Goal: Task Accomplishment & Management: Manage account settings

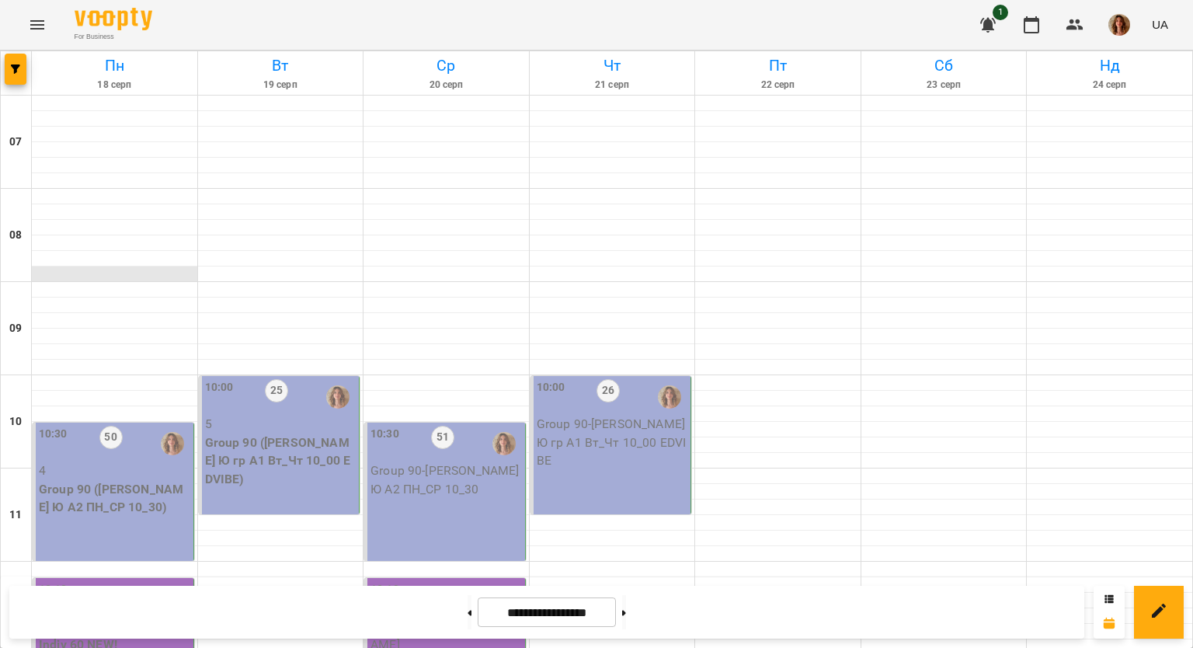
scroll to position [311, 0]
click at [123, 423] on div "10:30 50 4 Group 90 ([PERSON_NAME] Ю А2 ПН_СР 10_30)" at bounding box center [114, 492] width 162 height 138
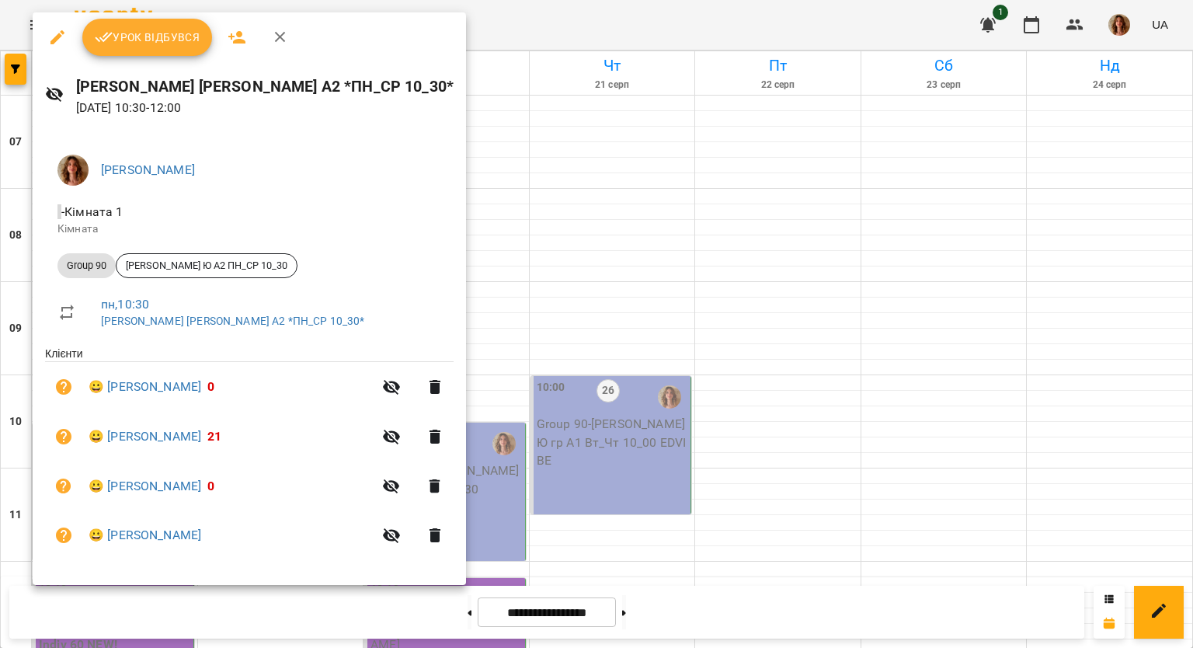
click at [153, 37] on span "Урок відбувся" at bounding box center [148, 37] width 106 height 19
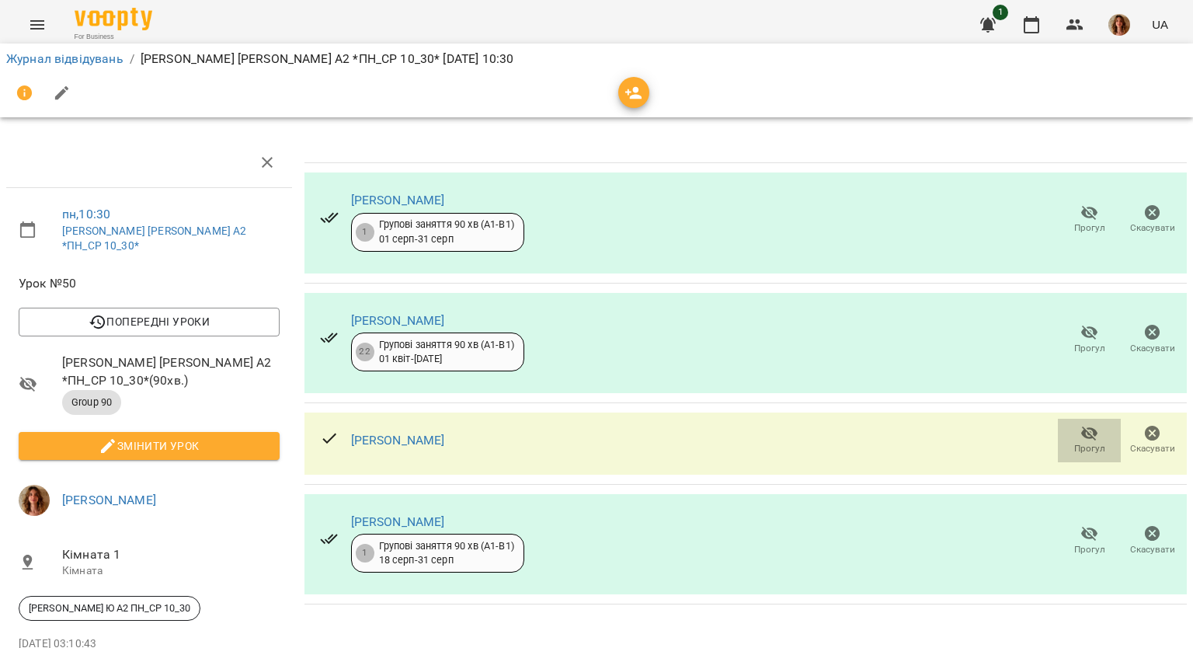
click at [1081, 431] on icon "button" at bounding box center [1089, 433] width 17 height 15
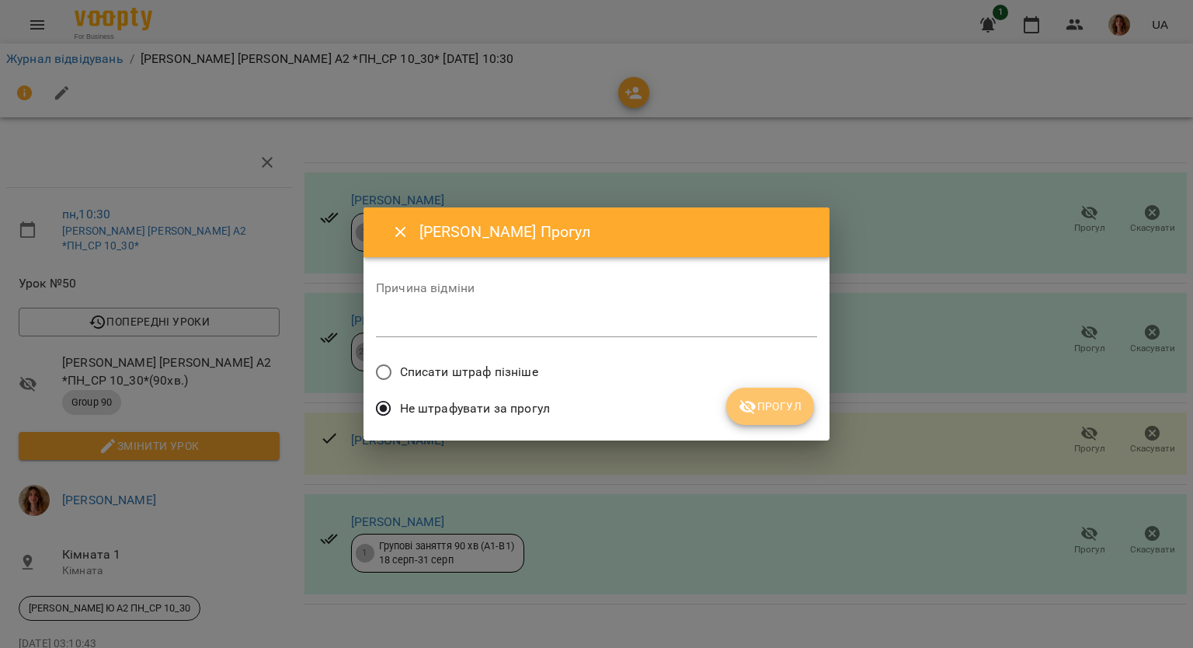
click at [785, 409] on span "Прогул" at bounding box center [770, 406] width 63 height 19
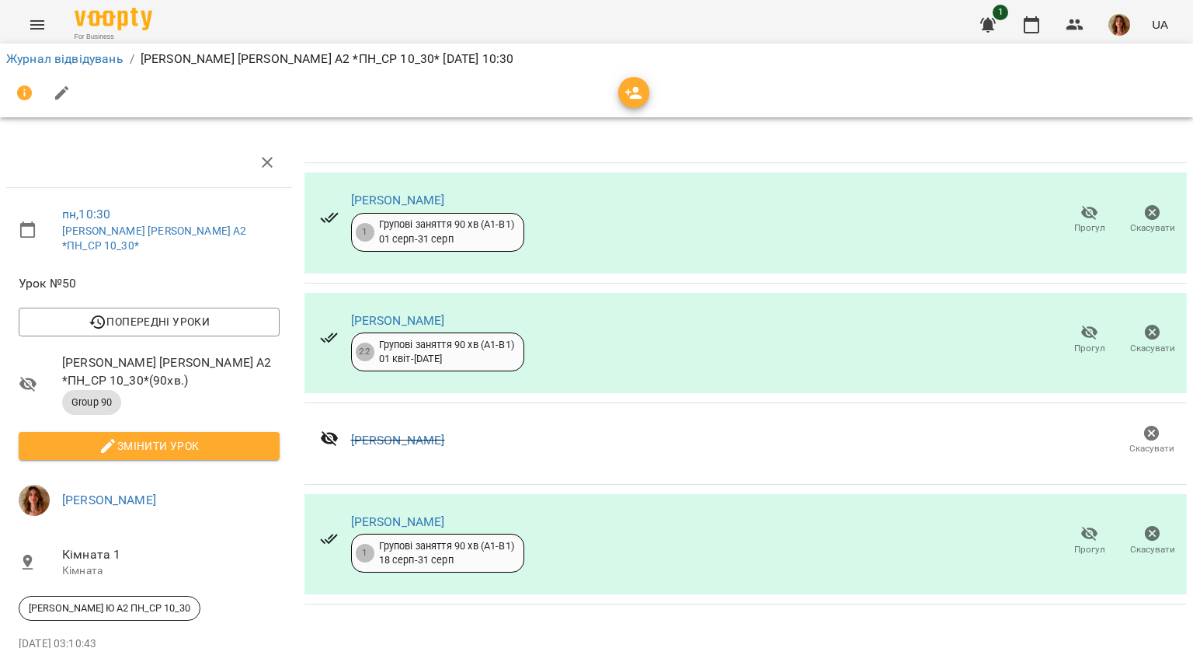
click at [1081, 536] on icon "button" at bounding box center [1089, 534] width 17 height 15
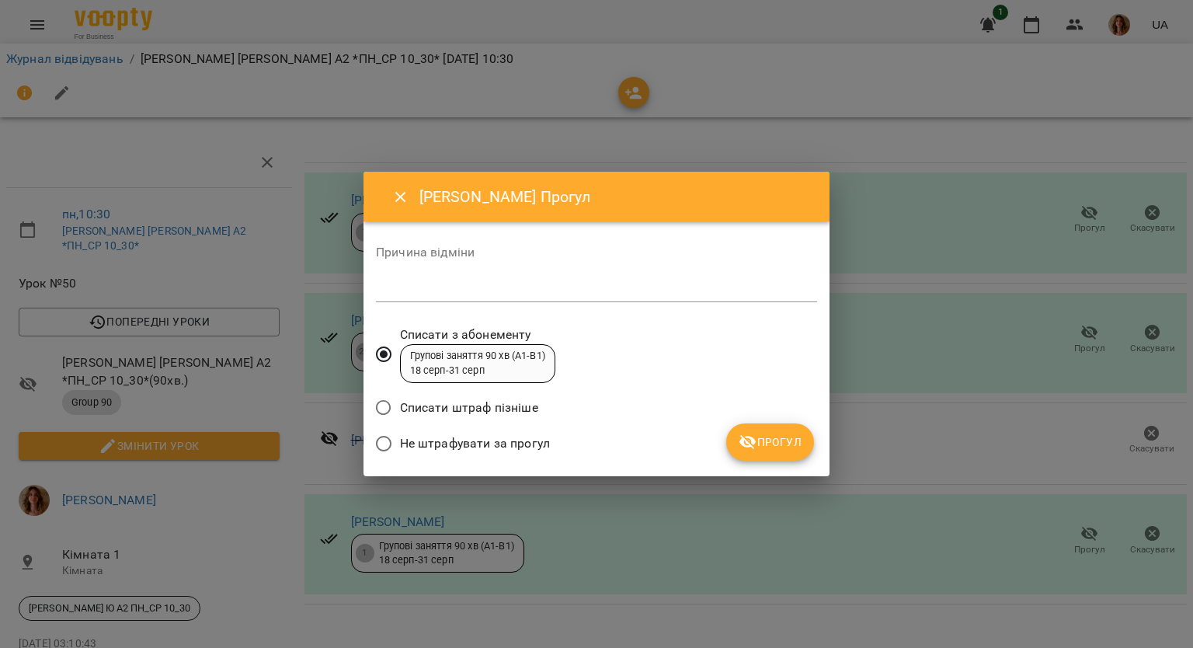
click at [575, 461] on div "Не штрафувати за прогул" at bounding box center [596, 445] width 441 height 37
click at [533, 447] on span "Не штрафувати за прогул" at bounding box center [475, 443] width 150 height 19
click at [768, 450] on span "Прогул" at bounding box center [770, 442] width 63 height 19
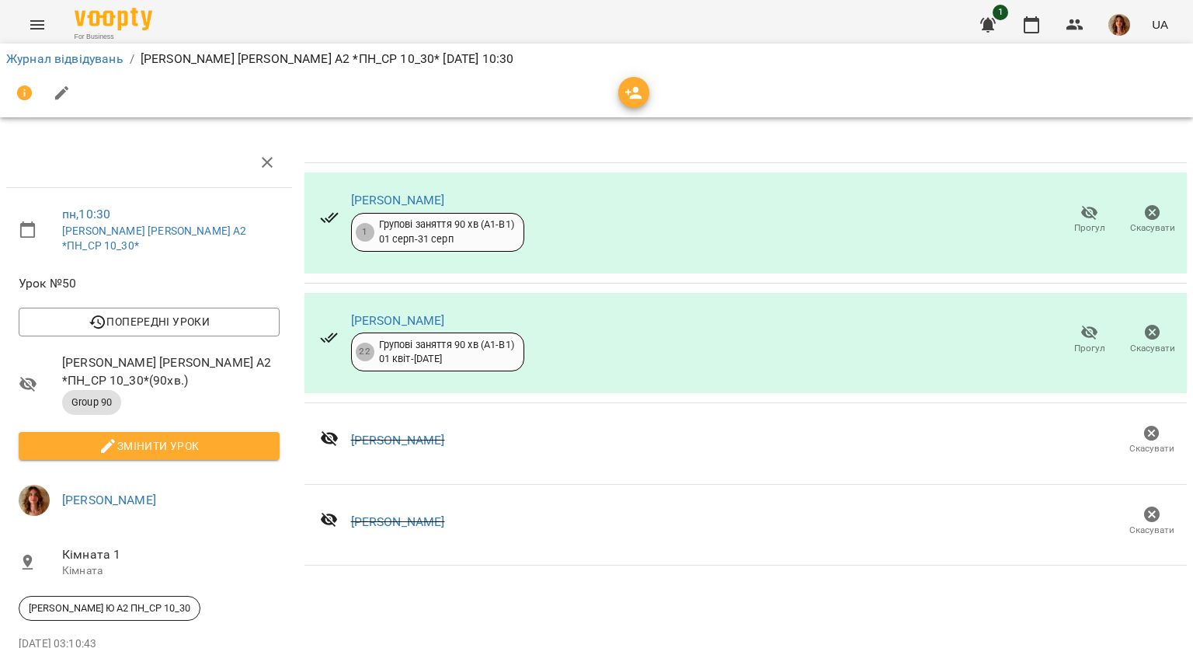
click at [45, 103] on button "button" at bounding box center [61, 93] width 37 height 37
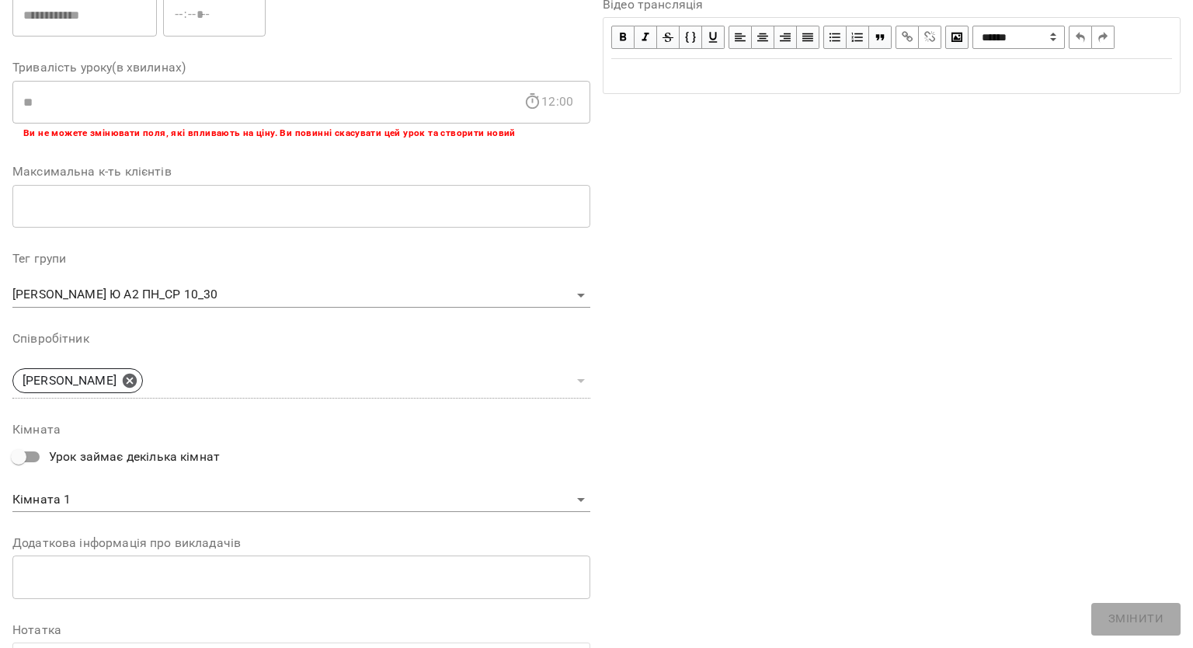
scroll to position [385, 0]
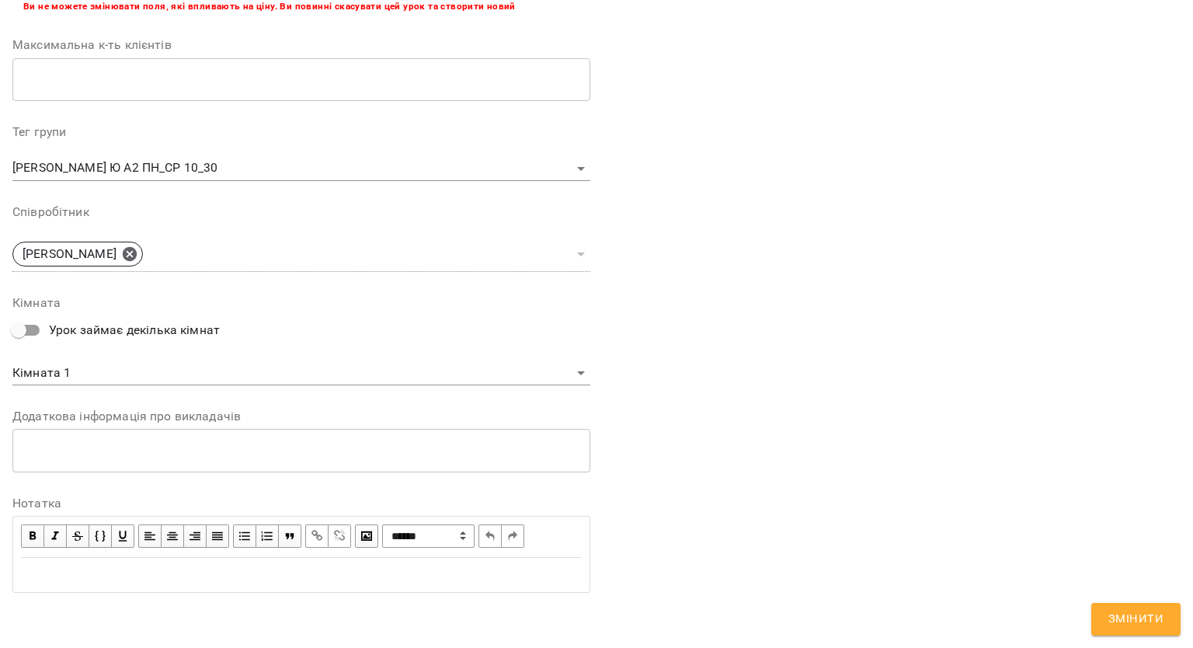
click at [120, 569] on div "Edit text" at bounding box center [301, 574] width 561 height 19
drag, startPoint x: 22, startPoint y: 572, endPoint x: 156, endPoint y: 571, distance: 134.4
click at [156, 571] on span "**********" at bounding box center [213, 575] width 384 height 12
click at [31, 536] on span "button" at bounding box center [32, 535] width 17 height 17
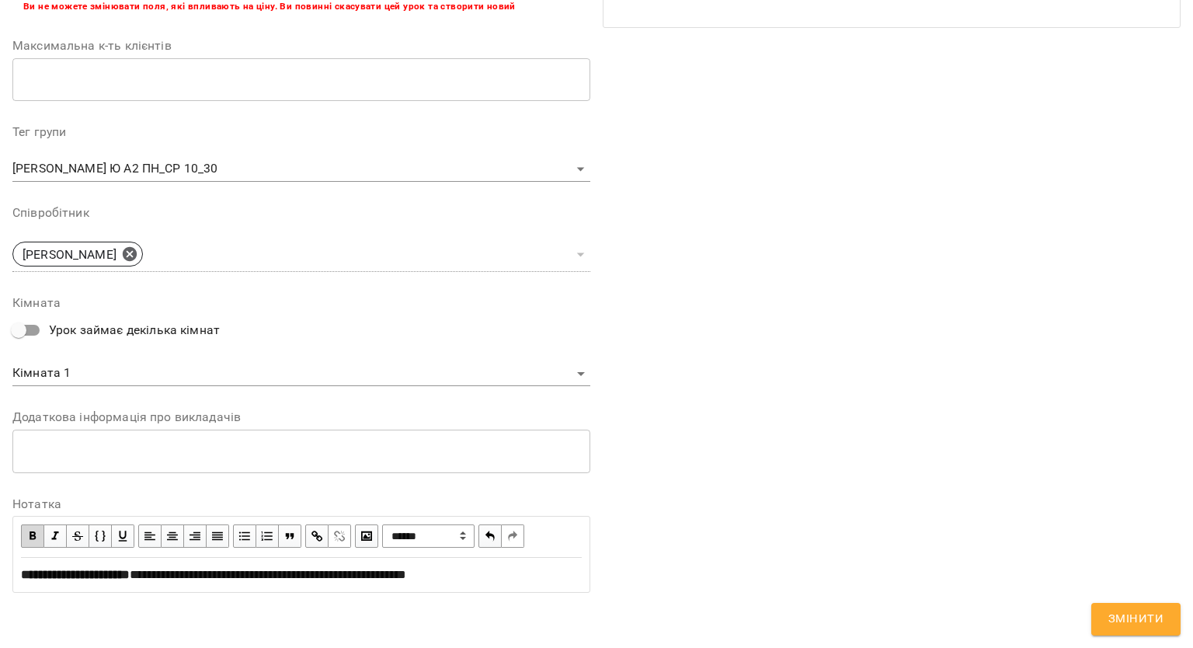
click at [406, 572] on span "**********" at bounding box center [268, 575] width 276 height 12
click at [1157, 607] on button "Змінити" at bounding box center [1135, 619] width 89 height 33
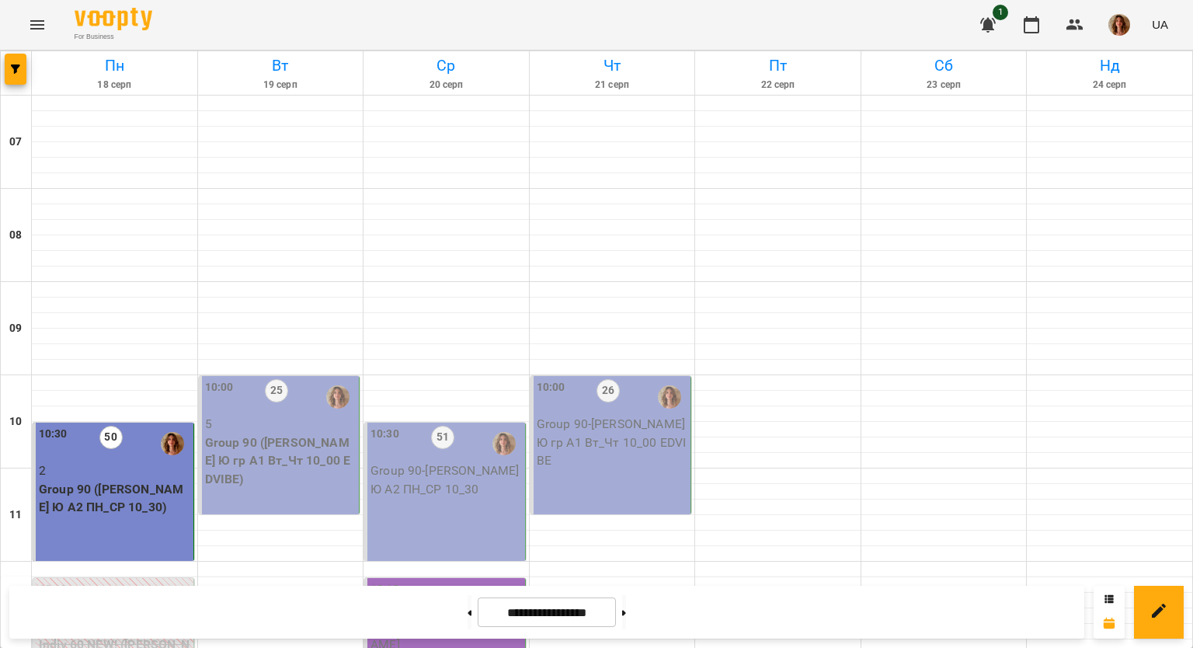
scroll to position [155, 0]
click at [62, 480] on p "Group 90 ([PERSON_NAME] Ю А2 ПН_СР 10_30)" at bounding box center [114, 498] width 151 height 37
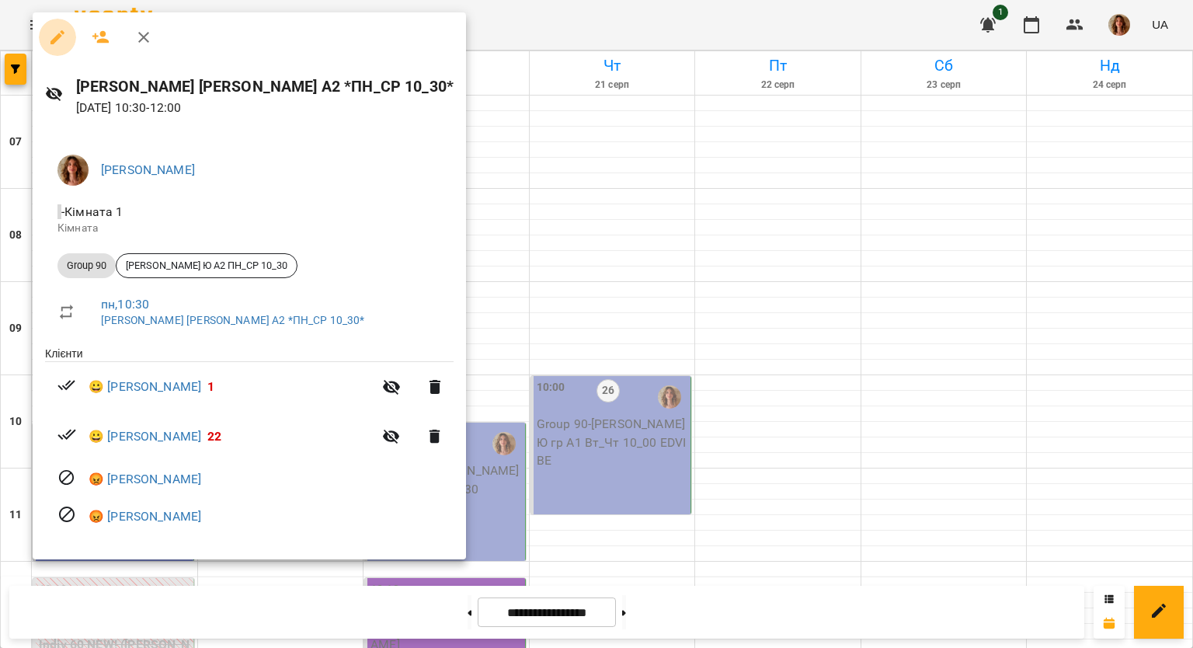
click at [64, 34] on icon "button" at bounding box center [57, 37] width 19 height 19
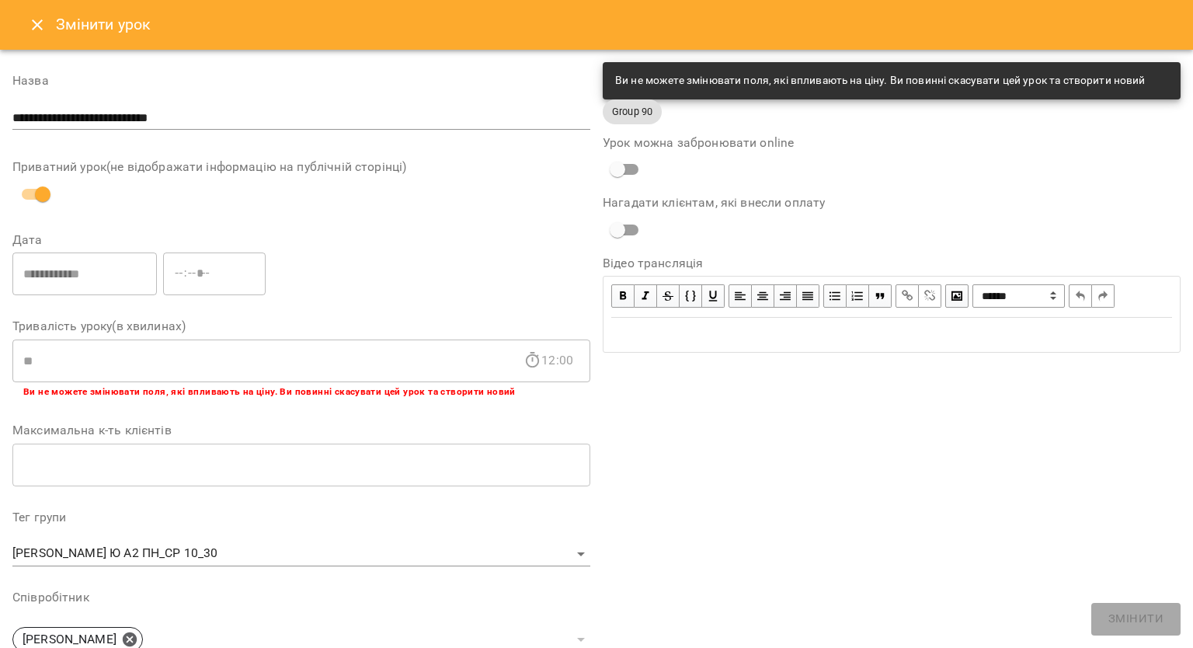
click at [28, 23] on icon "Close" at bounding box center [37, 25] width 19 height 19
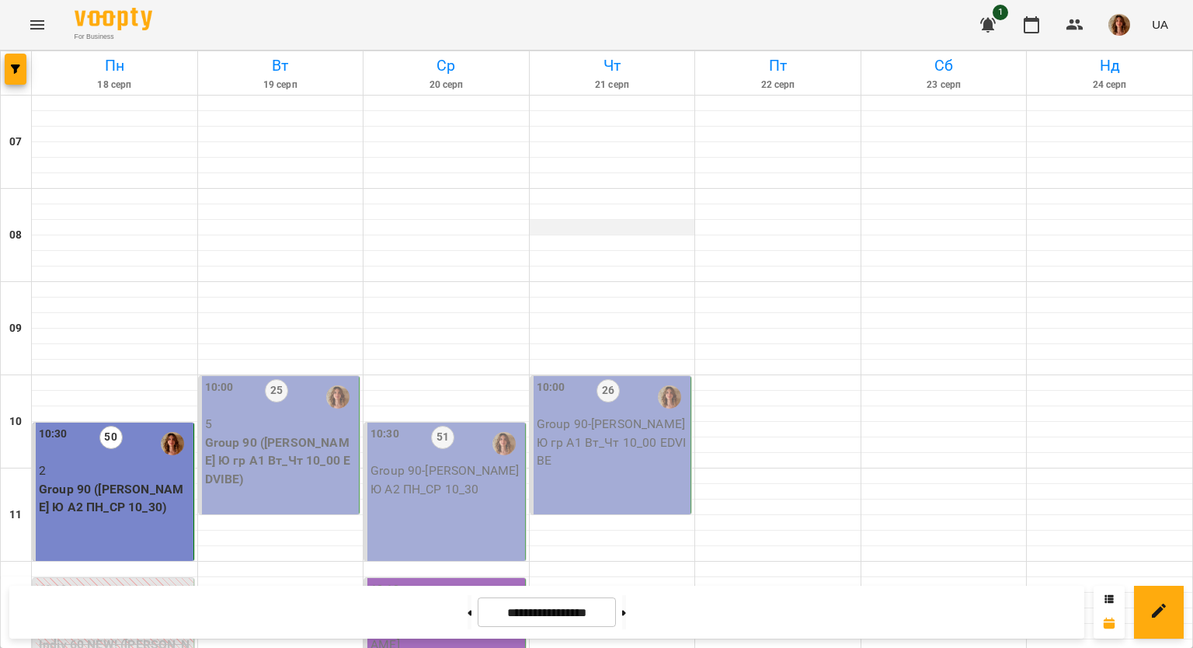
scroll to position [78, 0]
